Goal: Check status: Check status

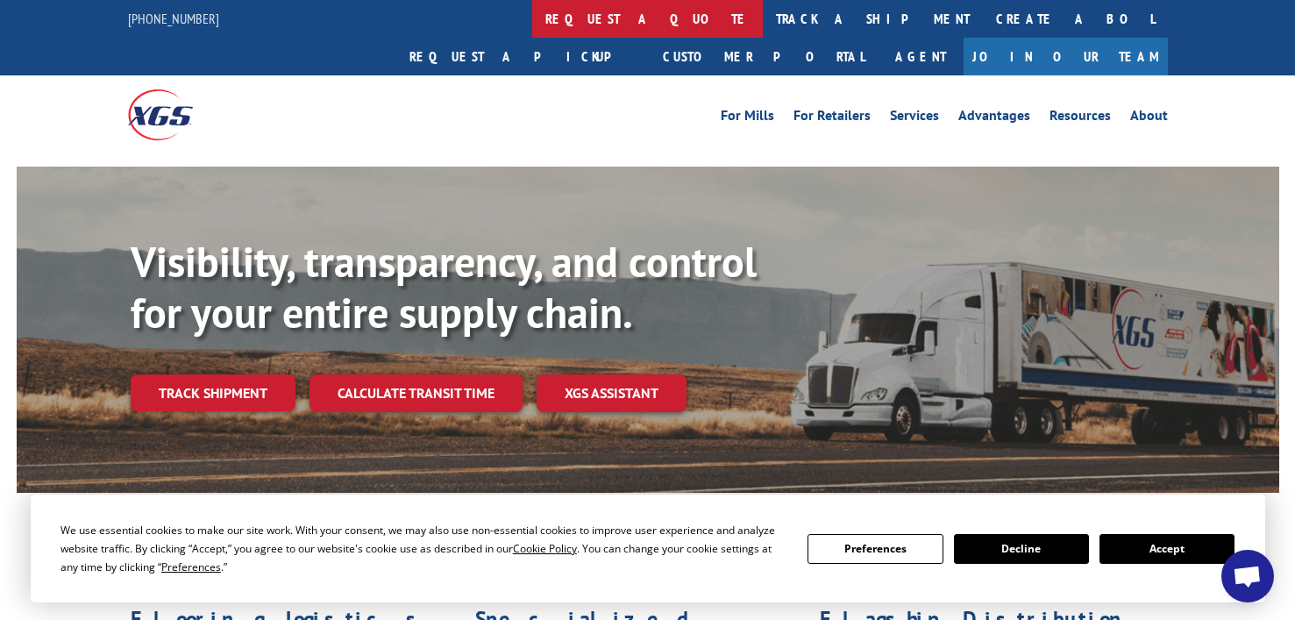
click at [532, 25] on link "request a quote" at bounding box center [647, 19] width 231 height 38
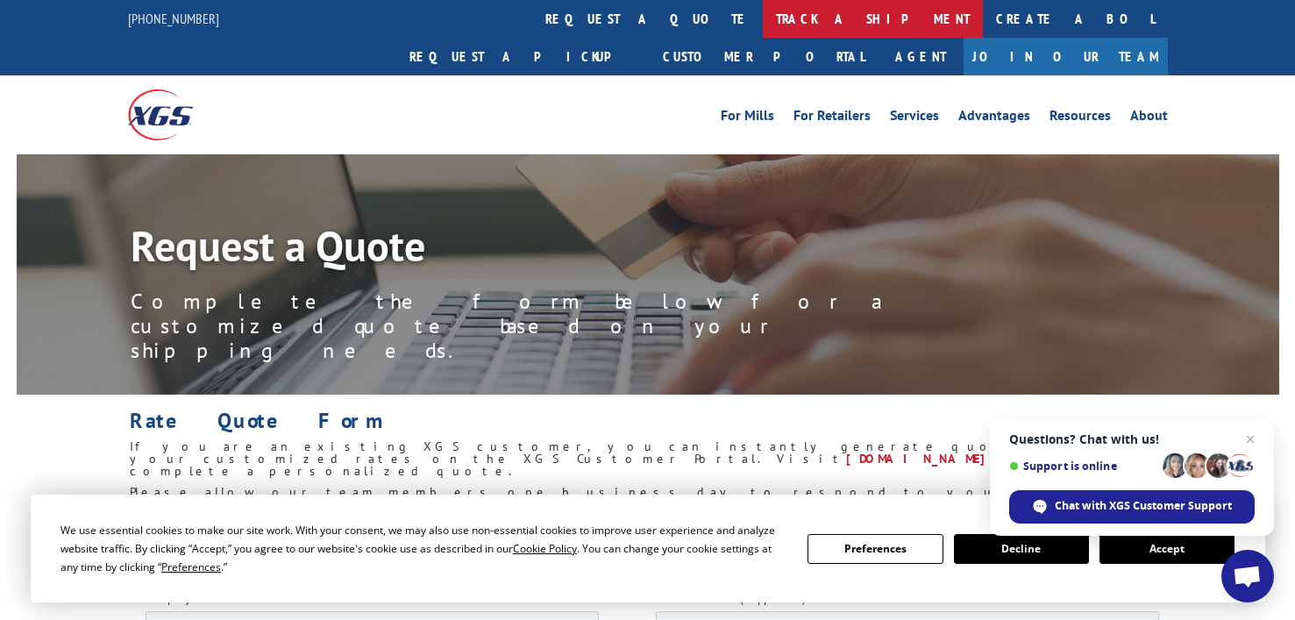
click at [763, 23] on link "track a shipment" at bounding box center [873, 19] width 220 height 38
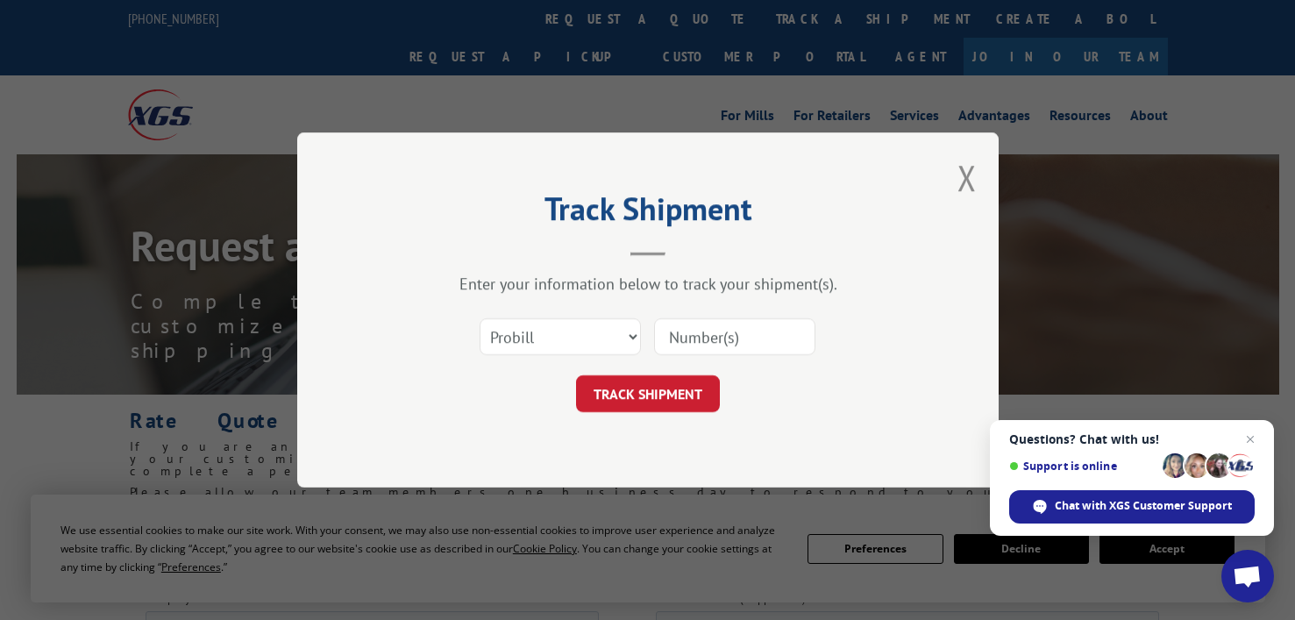
click at [679, 338] on input at bounding box center [734, 336] width 161 height 37
paste input "14994851"
type input "14994851"
click at [659, 391] on button "TRACK SHIPMENT" at bounding box center [648, 393] width 144 height 37
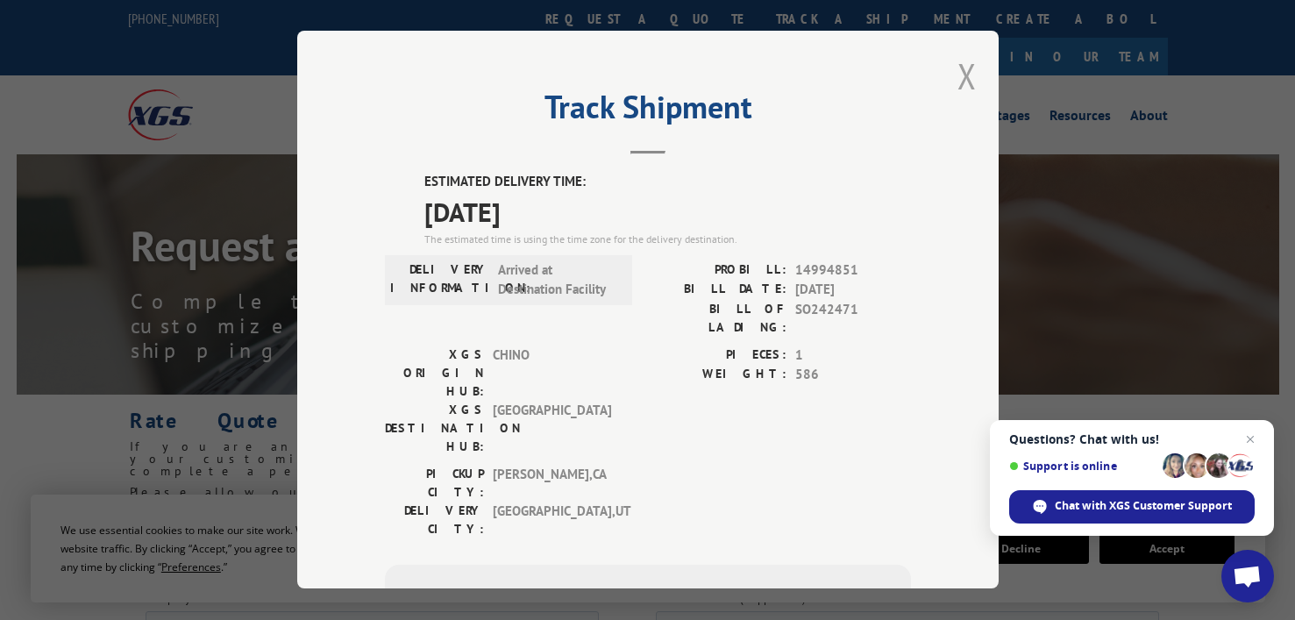
click at [969, 67] on button "Close modal" at bounding box center [966, 76] width 19 height 46
